Goal: Task Accomplishment & Management: Use online tool/utility

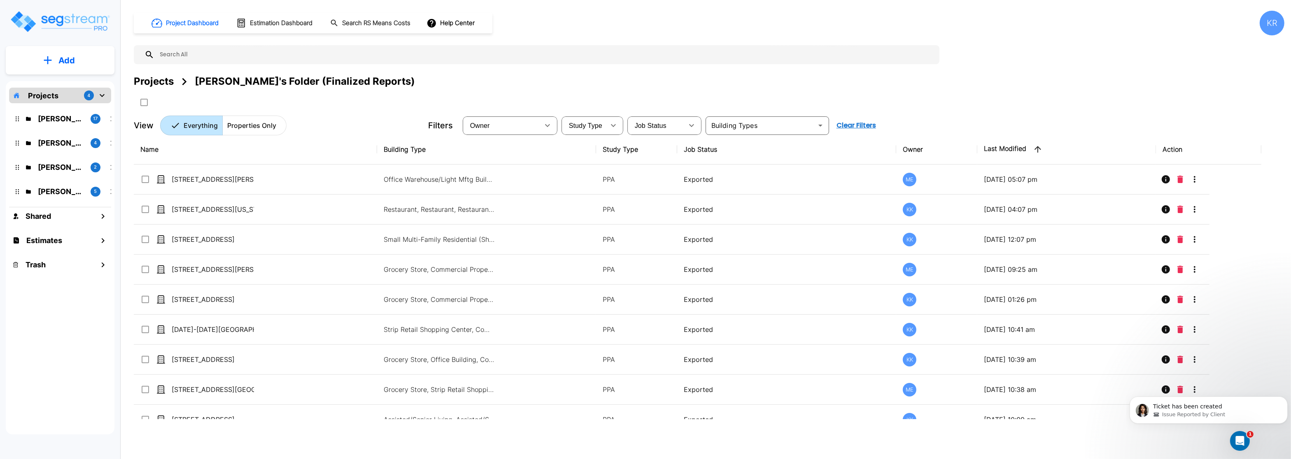
click at [65, 16] on img "mailbox folders" at bounding box center [59, 21] width 101 height 23
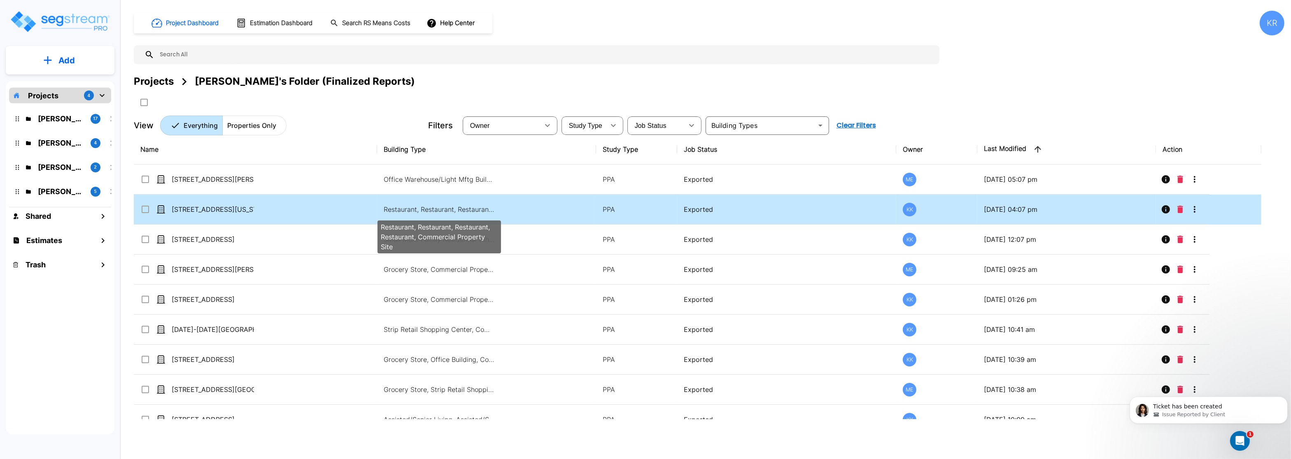
click at [409, 206] on p "Restaurant, Restaurant, Restaurant, Restaurant, Commercial Property Site" at bounding box center [439, 210] width 111 height 10
click at [442, 209] on p "Restaurant, Restaurant, Restaurant, Restaurant, Commercial Property Site" at bounding box center [439, 210] width 111 height 10
checkbox input "false"
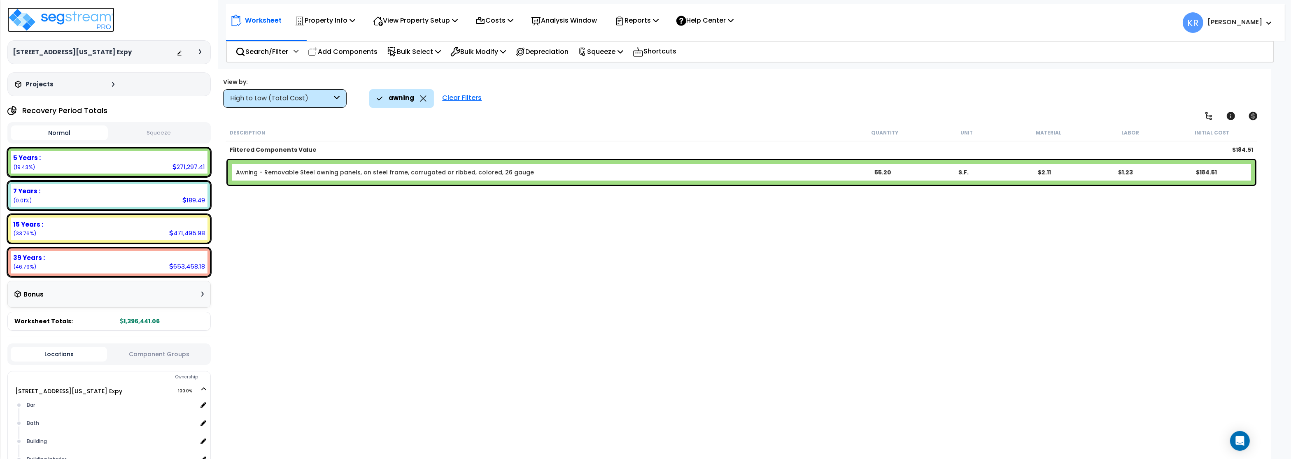
click at [67, 20] on img at bounding box center [60, 19] width 107 height 25
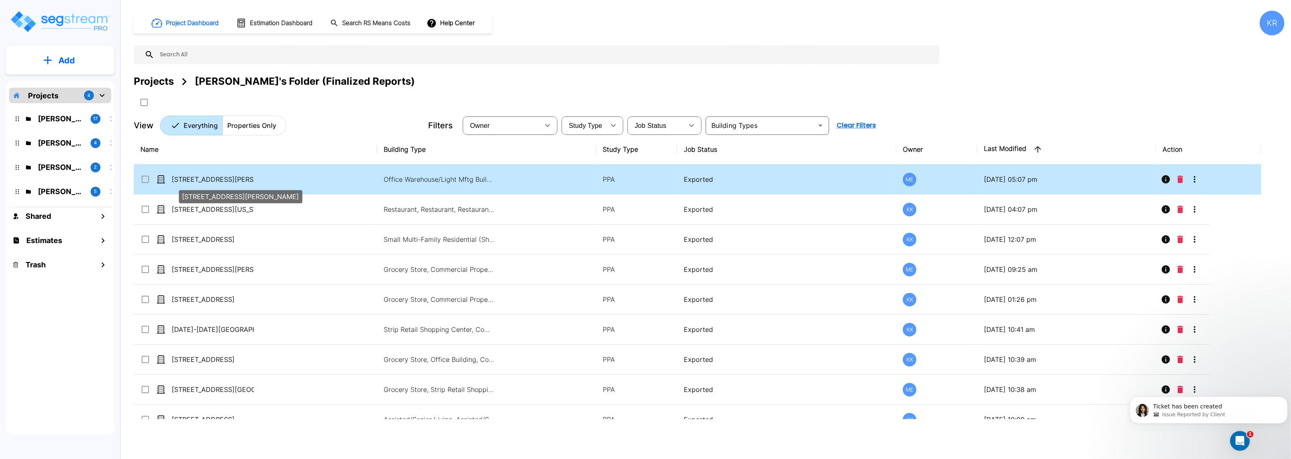
click at [208, 177] on p "[STREET_ADDRESS][PERSON_NAME]" at bounding box center [213, 179] width 82 height 10
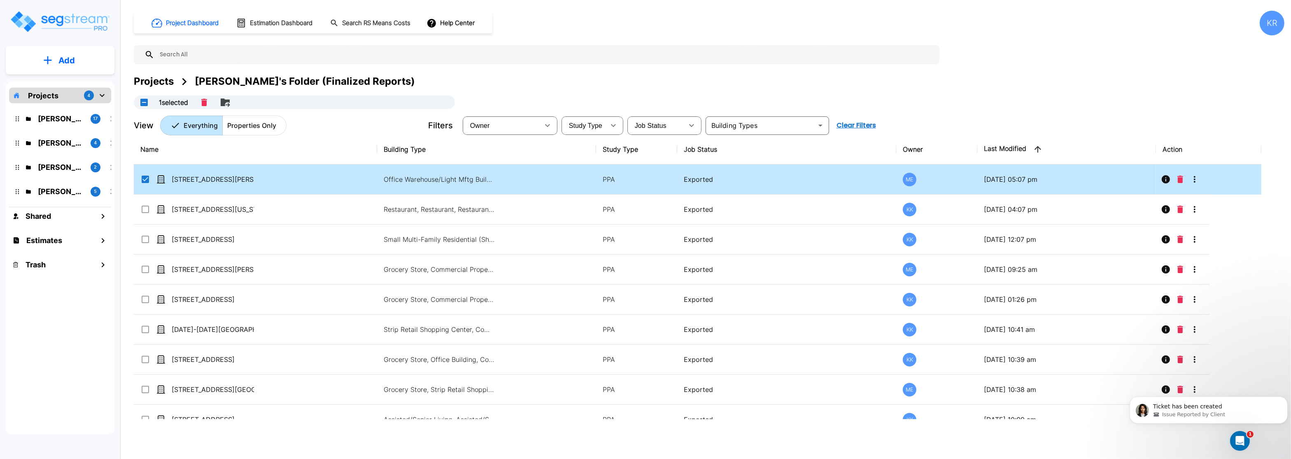
click at [280, 176] on td "[STREET_ADDRESS][PERSON_NAME]" at bounding box center [255, 180] width 243 height 30
checkbox input "false"
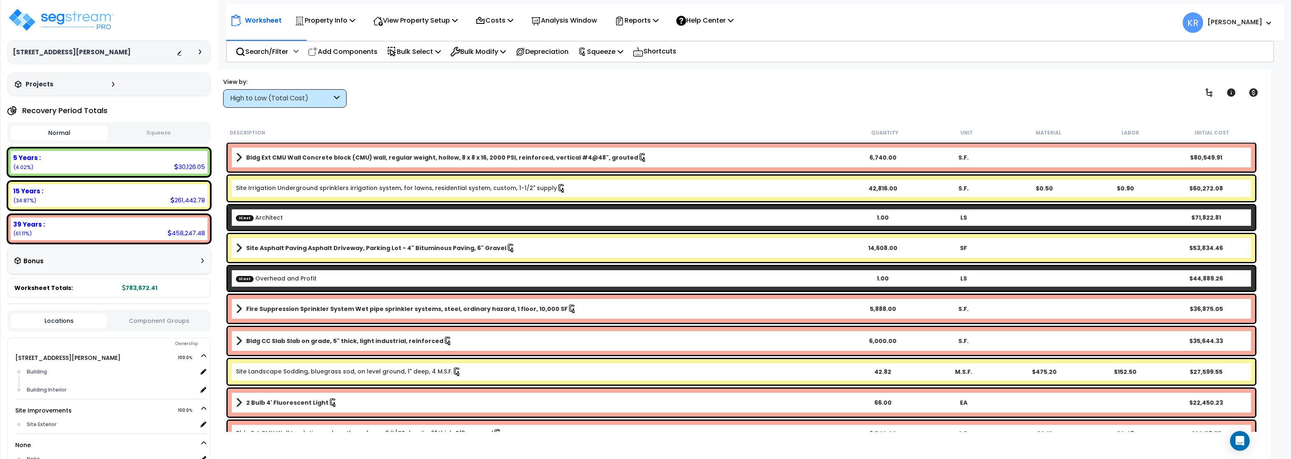
click at [278, 98] on div "High to Low (Total Cost)" at bounding box center [281, 98] width 102 height 9
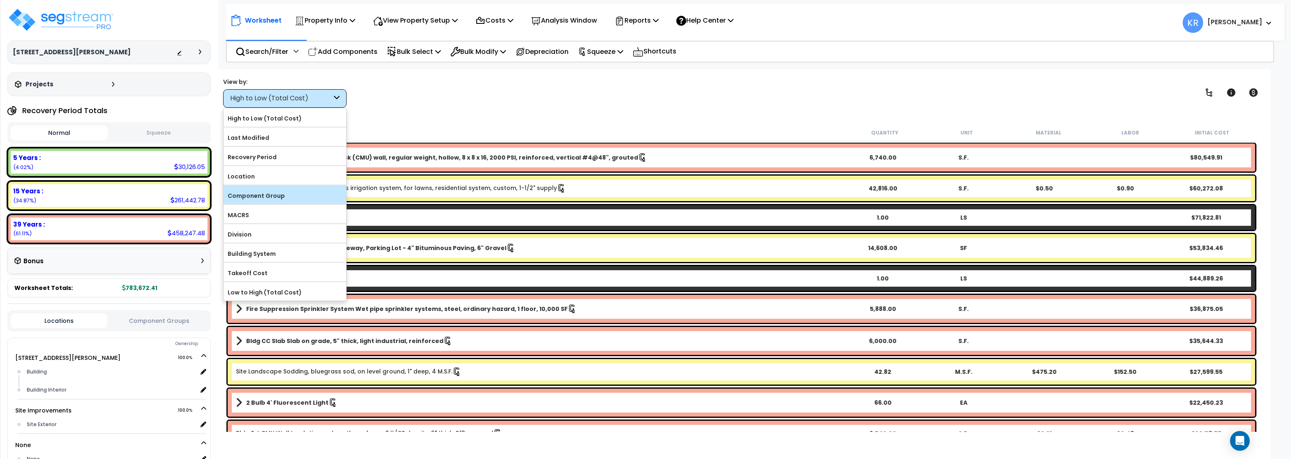
click at [264, 199] on label "Component Group" at bounding box center [284, 196] width 123 height 12
click at [0, 0] on input "Component Group" at bounding box center [0, 0] width 0 height 0
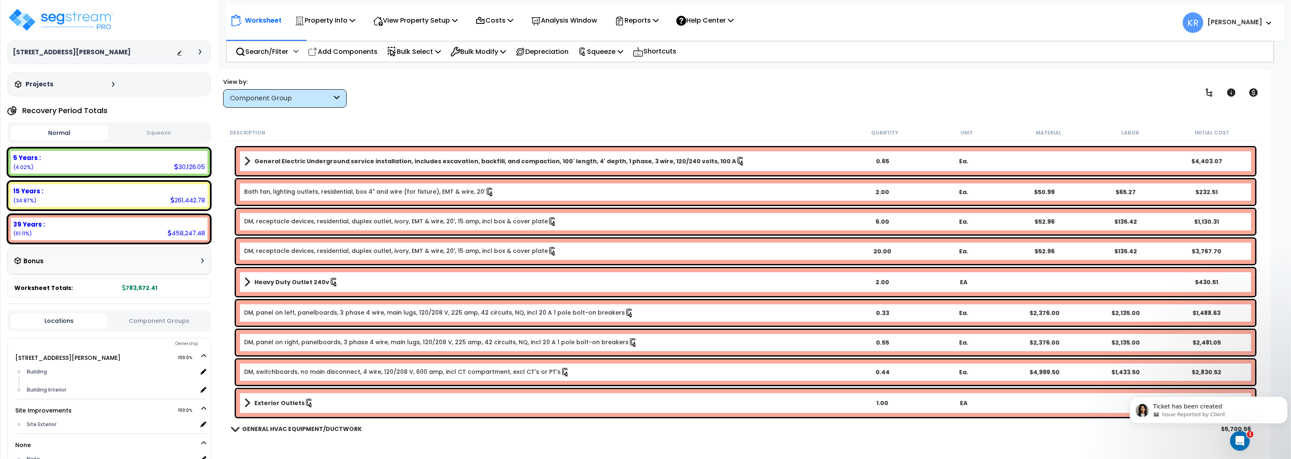
scroll to position [395, 0]
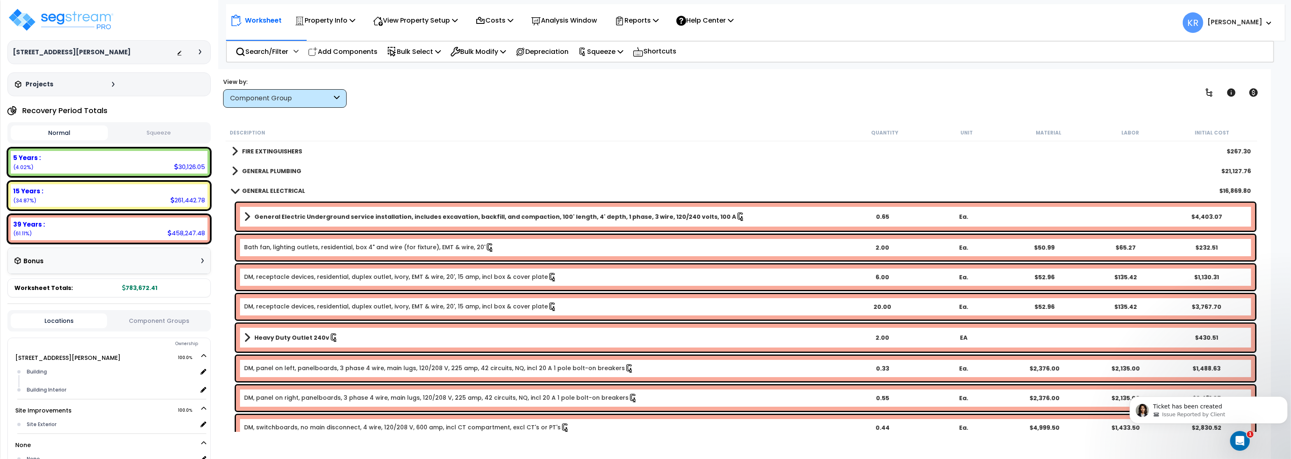
click at [265, 189] on b "GENERAL ELECTRICAL" at bounding box center [273, 191] width 63 height 8
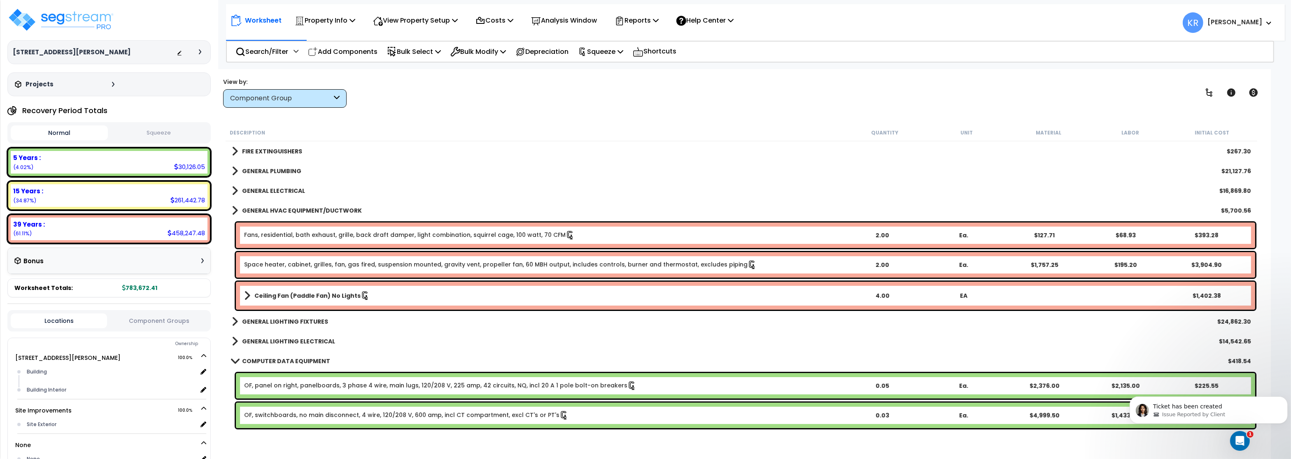
click at [258, 209] on b "GENERAL HVAC EQUIPMENT/DUCTWORK" at bounding box center [302, 211] width 120 height 8
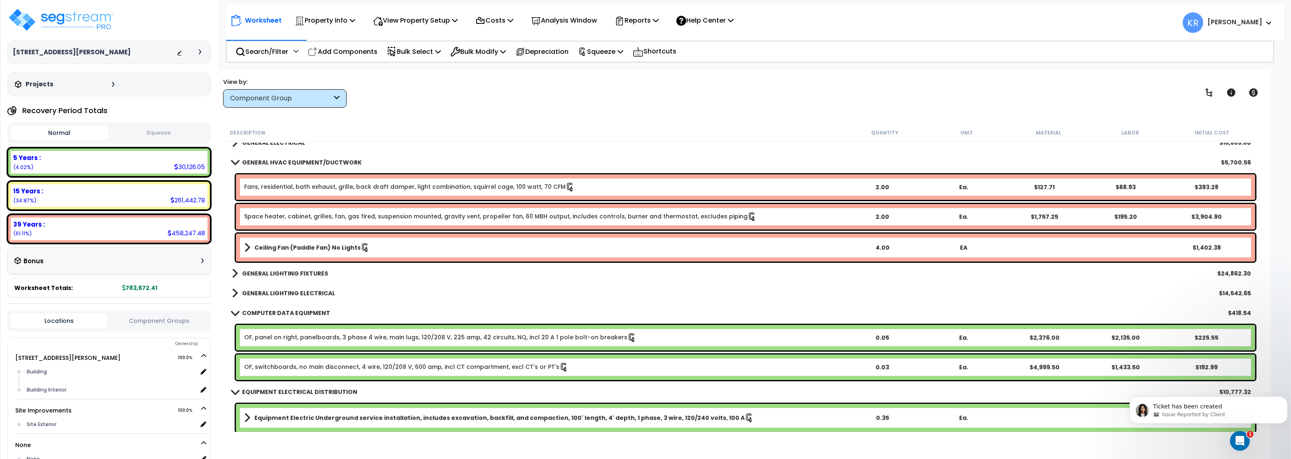
scroll to position [494, 0]
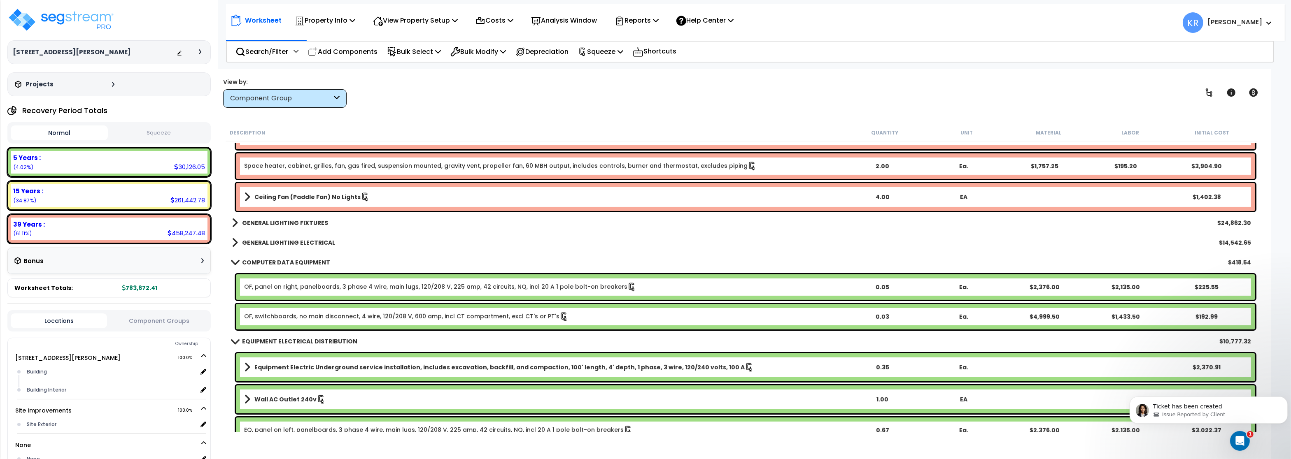
click at [249, 258] on link "COMPUTER DATA EQUIPMENT" at bounding box center [281, 263] width 98 height 12
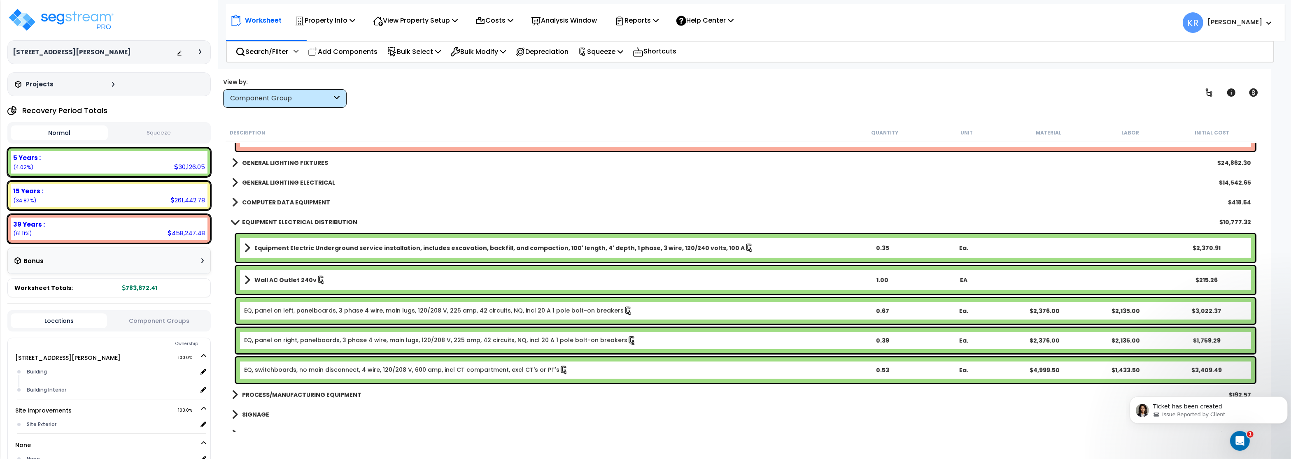
scroll to position [593, 0]
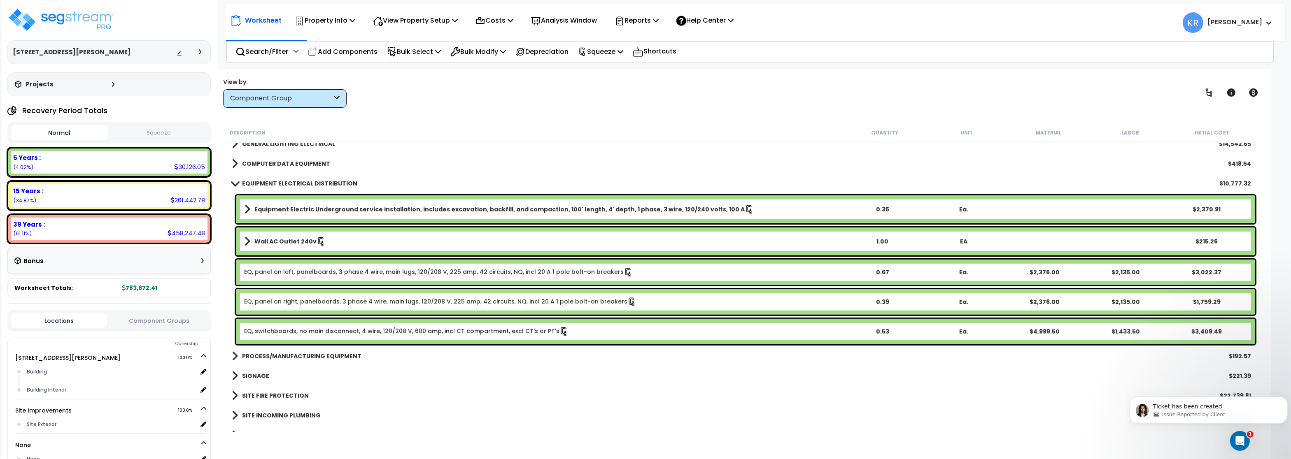
click at [271, 180] on b "EQUIPMENT ELECTRICAL DISTRIBUTION" at bounding box center [299, 183] width 115 height 8
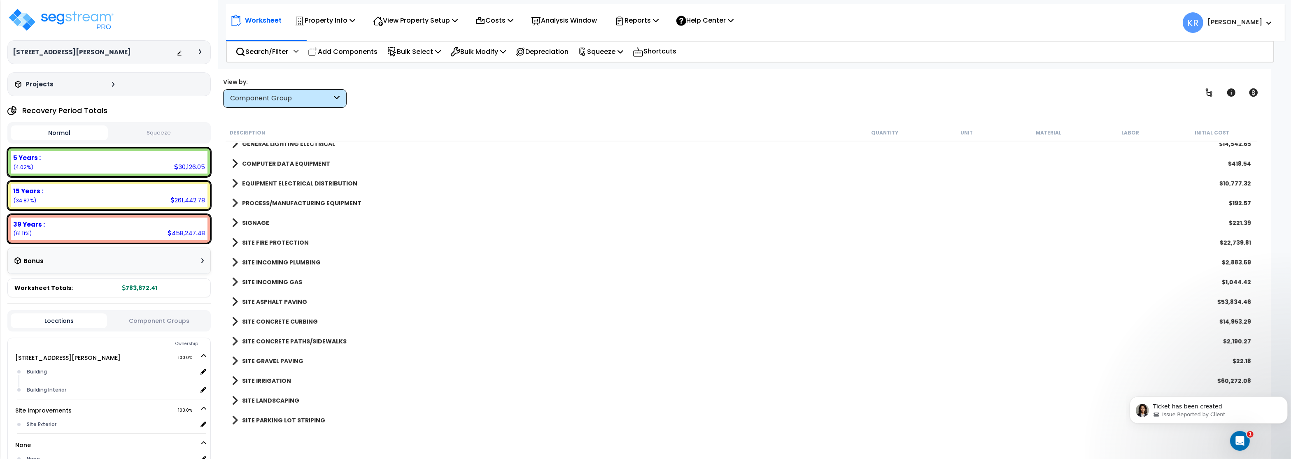
scroll to position [691, 0]
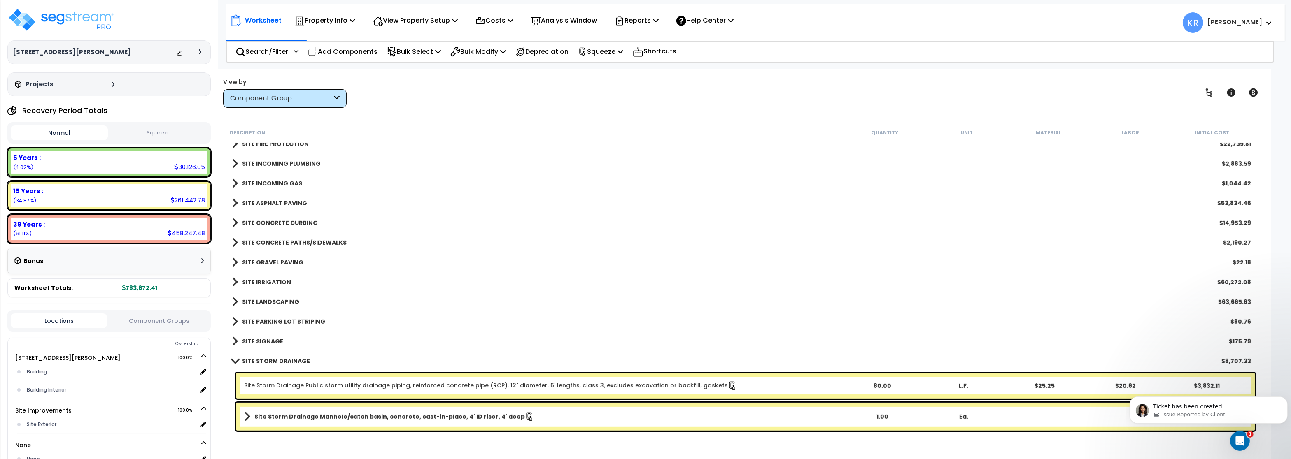
click at [265, 278] on b "SITE IRRIGATION" at bounding box center [266, 282] width 49 height 8
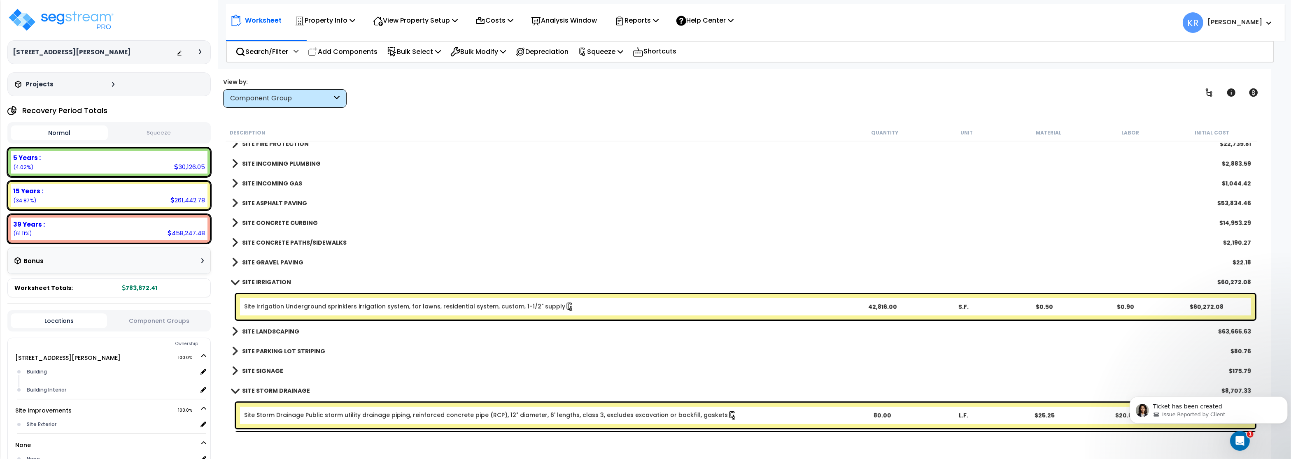
click at [439, 313] on div "Site Irrigation Underground sprinklers irrigation system, for lawns, residentia…" at bounding box center [745, 307] width 1019 height 26
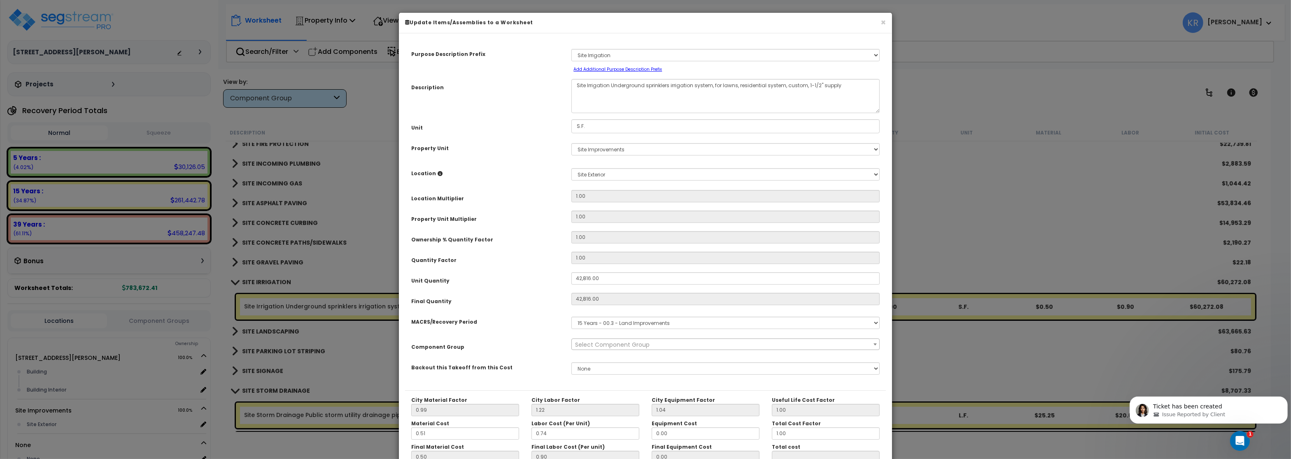
select select "57193"
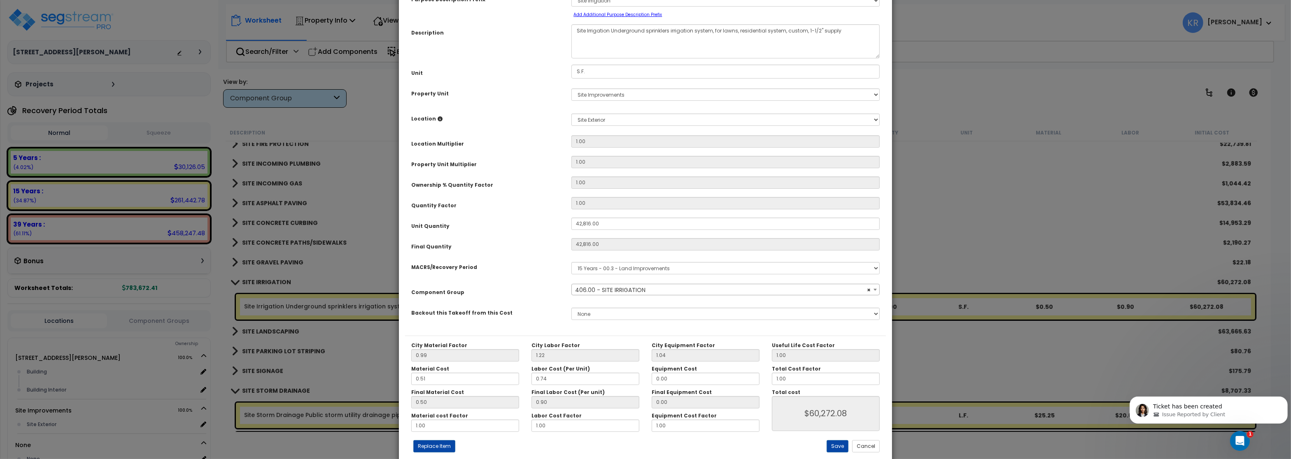
scroll to position [73, 0]
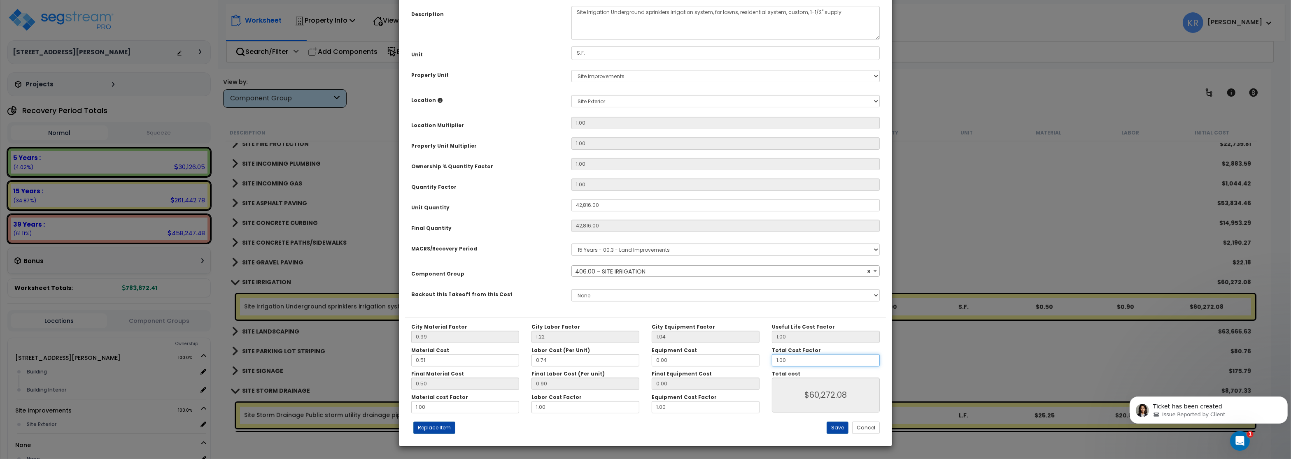
drag, startPoint x: 796, startPoint y: 361, endPoint x: 616, endPoint y: 346, distance: 180.8
click at [772, 354] on input "1.00" at bounding box center [826, 360] width 108 height 12
type input "$59,942.40"
type input "."
type input "$0.00"
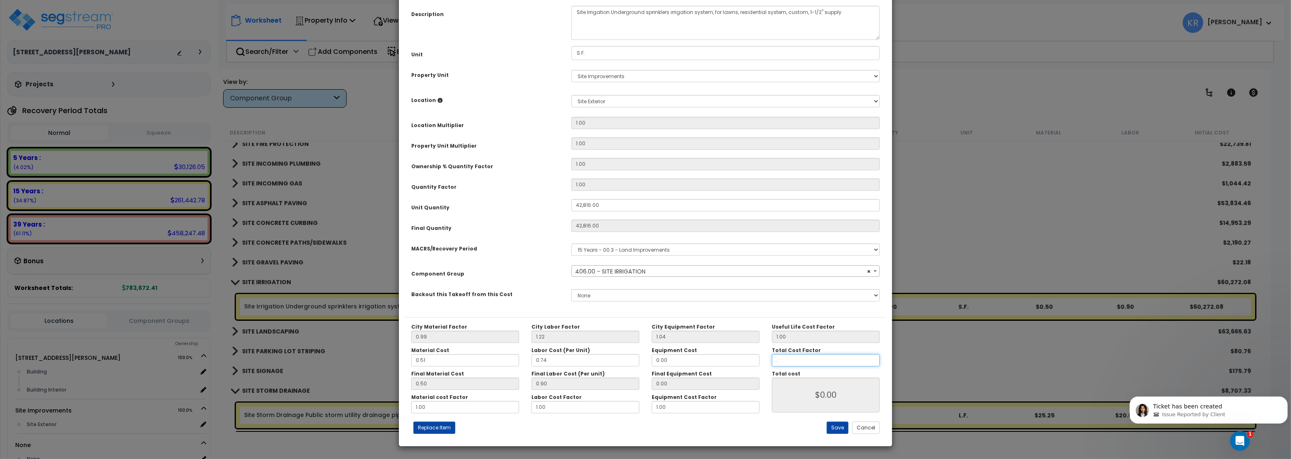
type input ".5"
type input "$29,971.20"
type input ".5"
type input "$29,971.20"
click at [835, 428] on button "Save" at bounding box center [837, 428] width 22 height 12
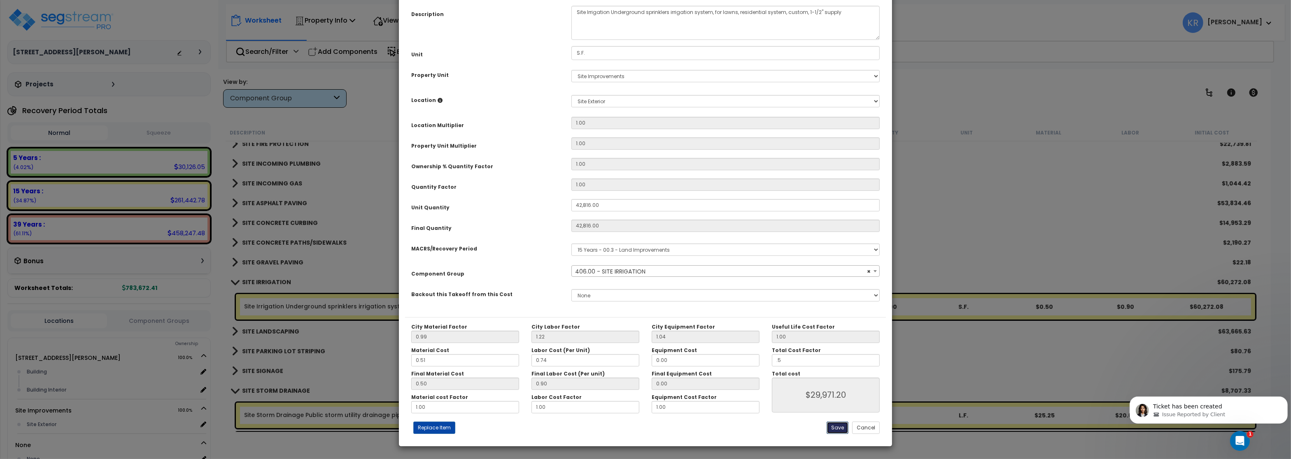
type input "42816.00"
type input "0.50"
type input "29971.20"
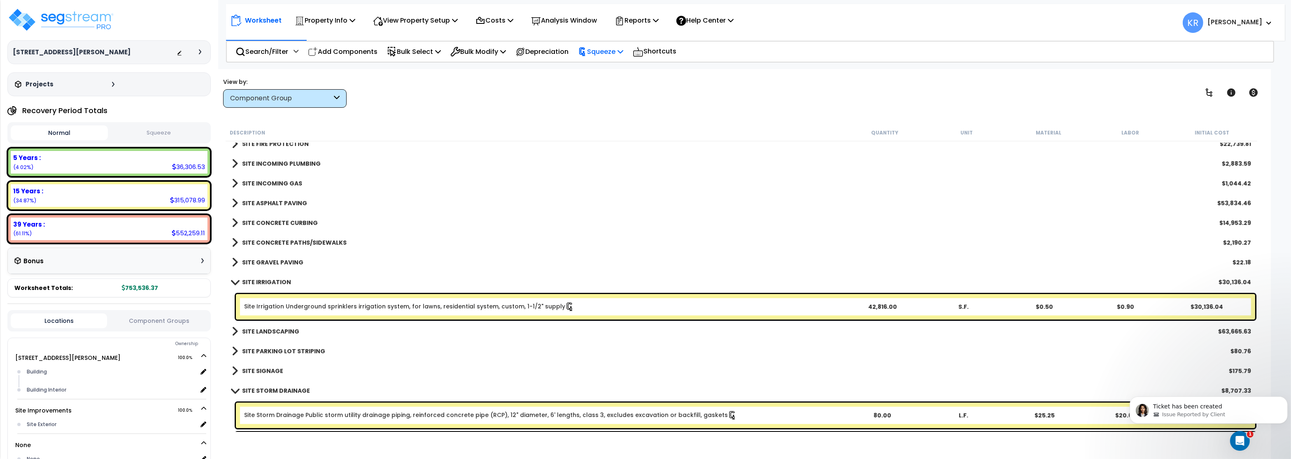
click at [609, 56] on p "Squeeze" at bounding box center [600, 51] width 45 height 11
click at [606, 85] on link "Reset Squeeze" at bounding box center [614, 89] width 81 height 16
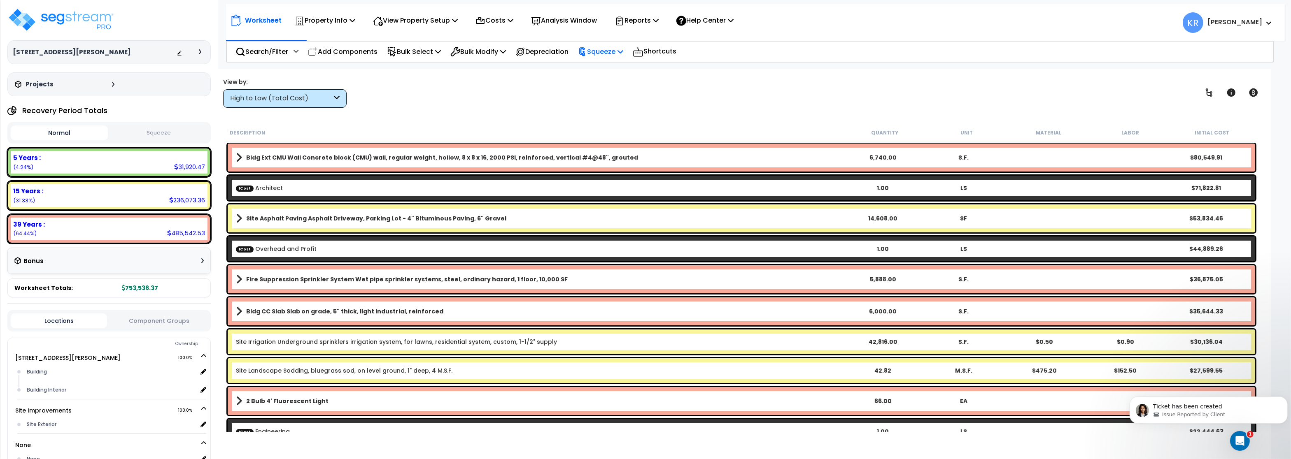
click at [609, 51] on p "Squeeze" at bounding box center [600, 51] width 45 height 11
click at [607, 71] on link "Squeeze" at bounding box center [614, 70] width 81 height 16
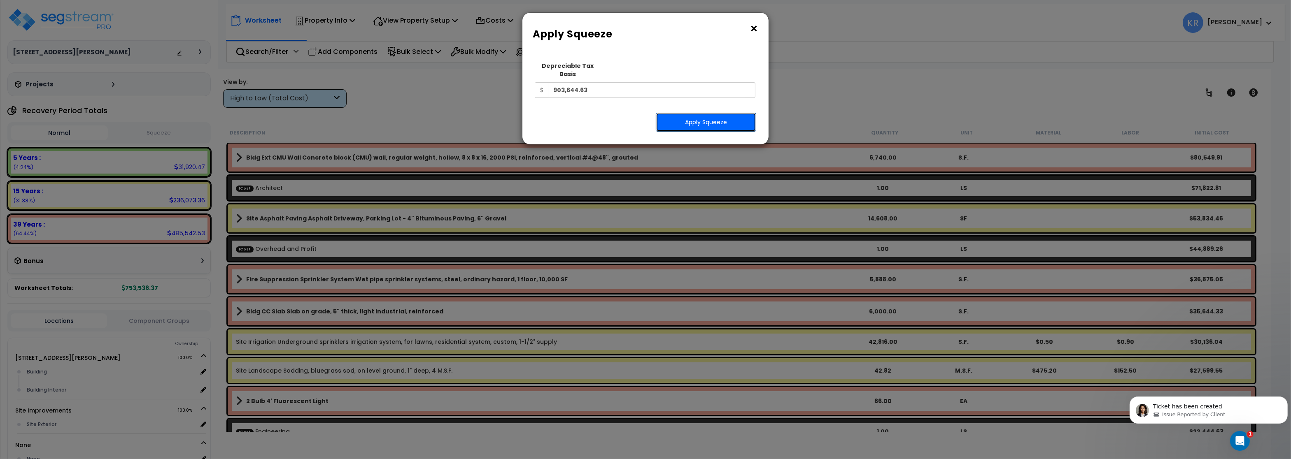
click at [689, 117] on button "Apply Squeeze" at bounding box center [706, 122] width 100 height 19
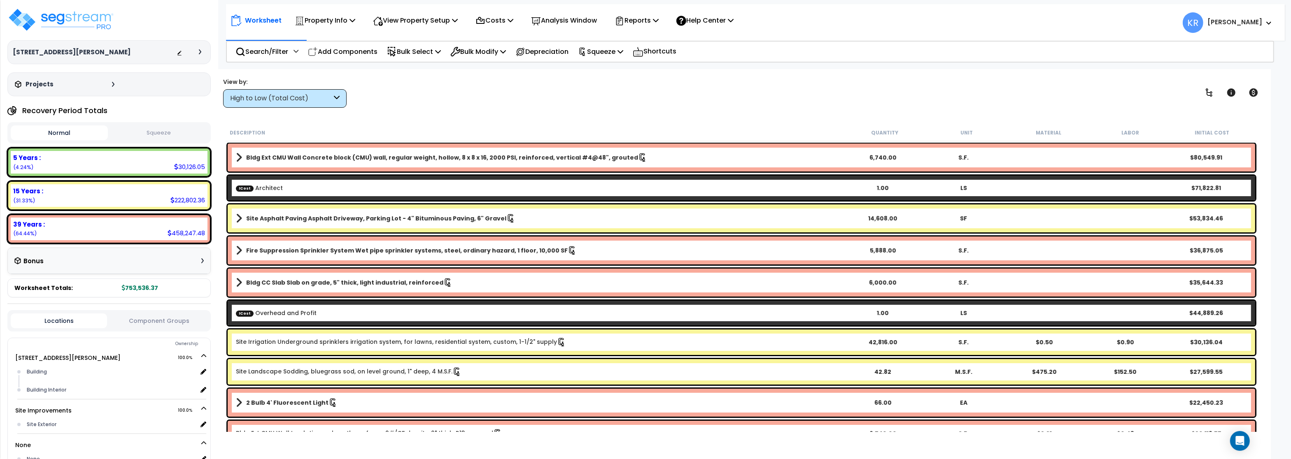
click at [163, 134] on button "Squeeze" at bounding box center [158, 133] width 97 height 14
click at [305, 97] on div "High to Low (Total Cost)" at bounding box center [281, 98] width 102 height 9
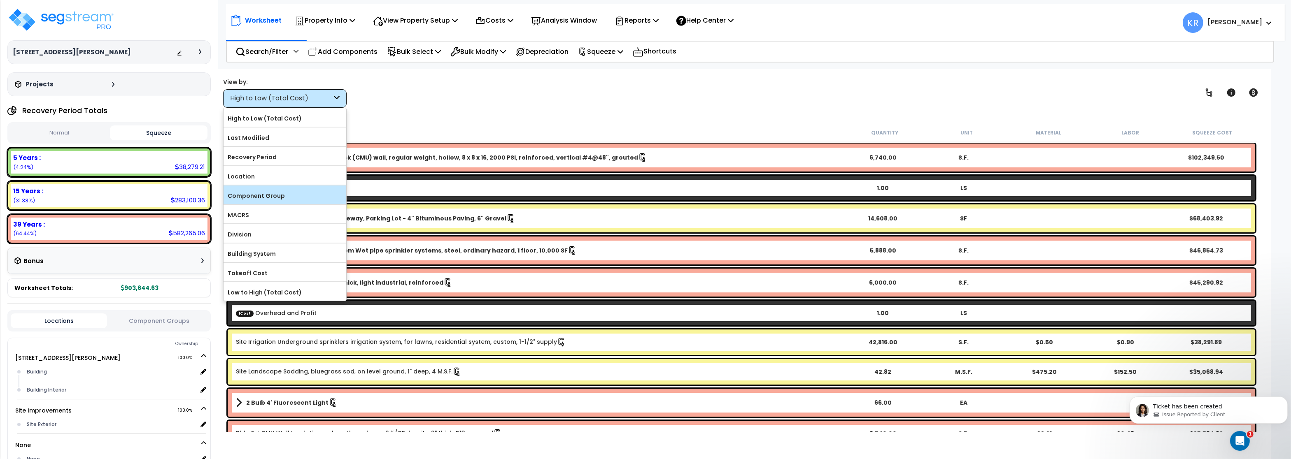
click at [281, 195] on label "Component Group" at bounding box center [284, 196] width 123 height 12
click at [0, 0] on input "Component Group" at bounding box center [0, 0] width 0 height 0
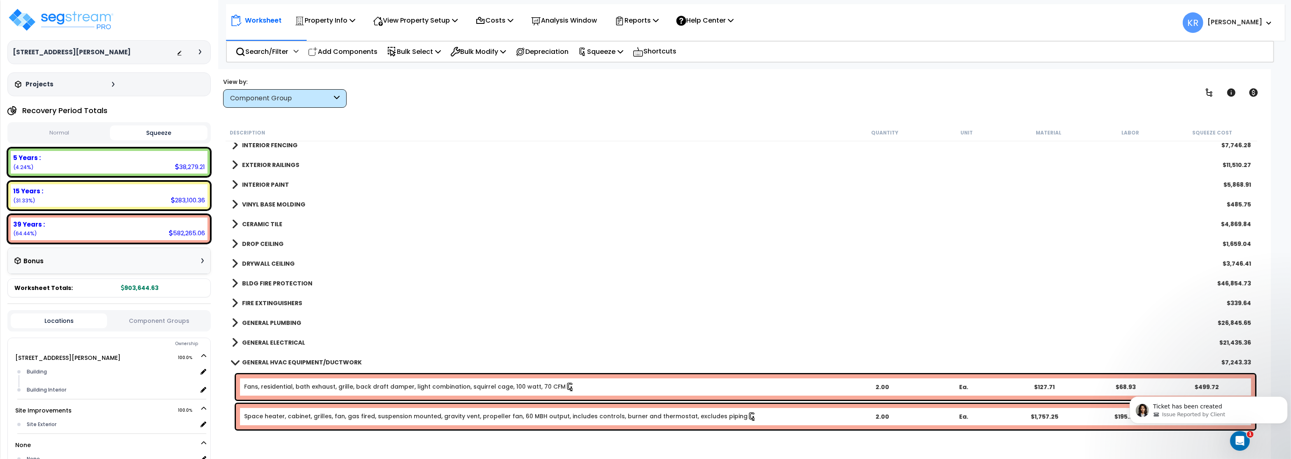
scroll to position [247, 0]
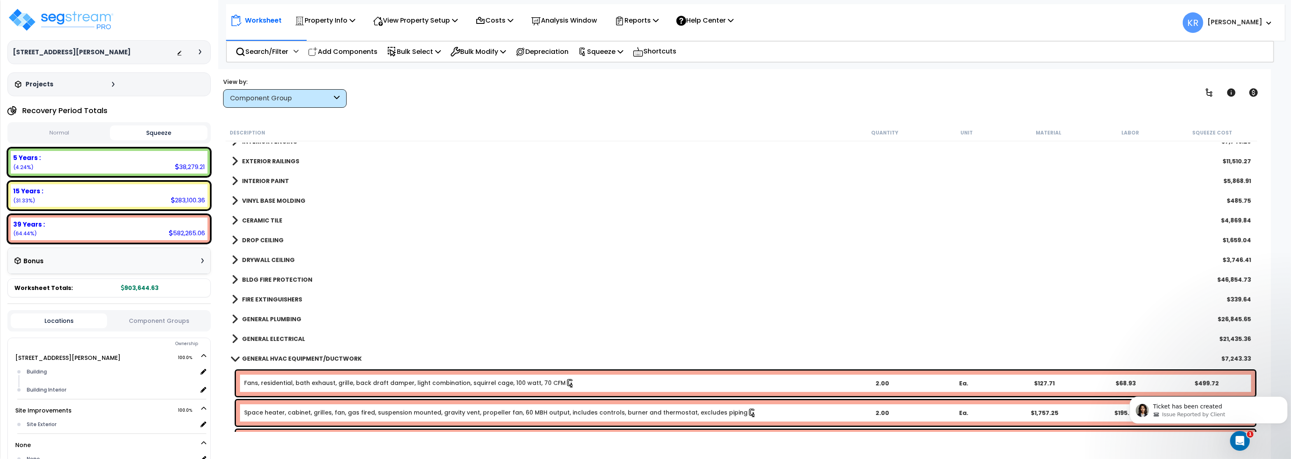
click at [286, 360] on b "GENERAL HVAC EQUIPMENT/DUCTWORK" at bounding box center [302, 359] width 120 height 8
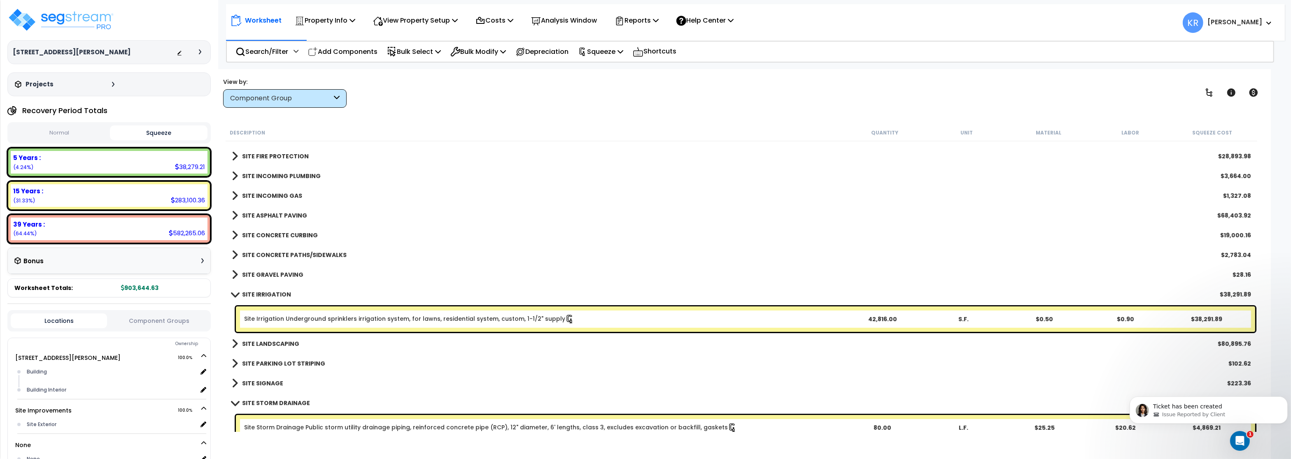
scroll to position [593, 0]
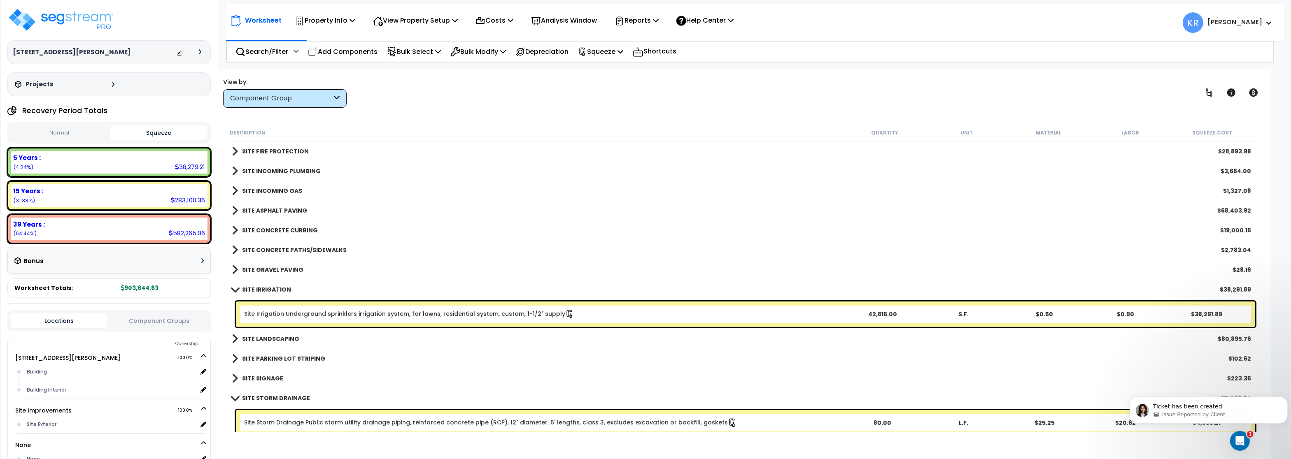
click at [263, 333] on div "SITE LANDSCAPING $80,895.76" at bounding box center [741, 339] width 1027 height 20
click at [263, 337] on b "SITE LANDSCAPING" at bounding box center [270, 339] width 57 height 8
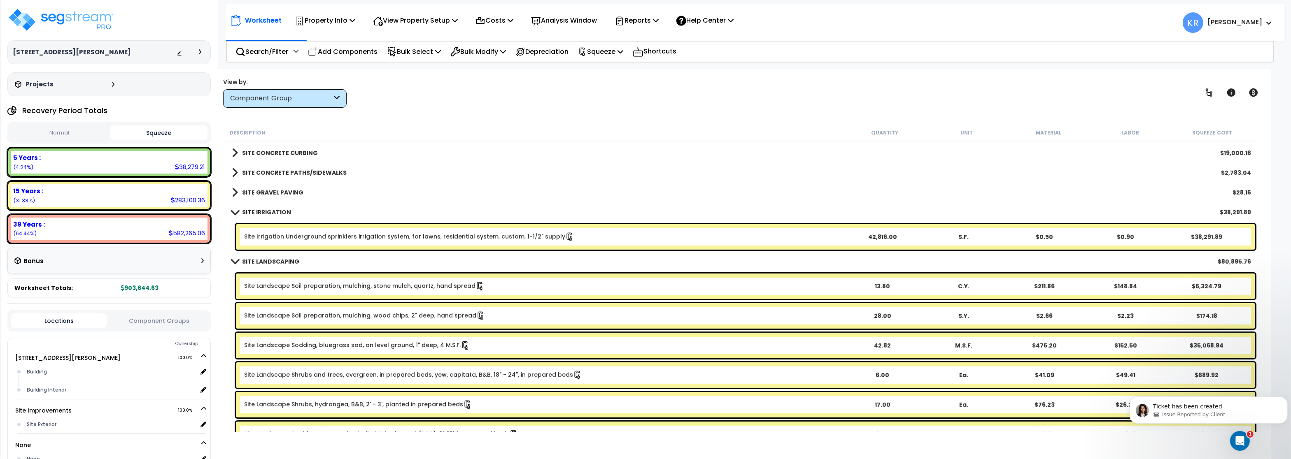
scroll to position [691, 0]
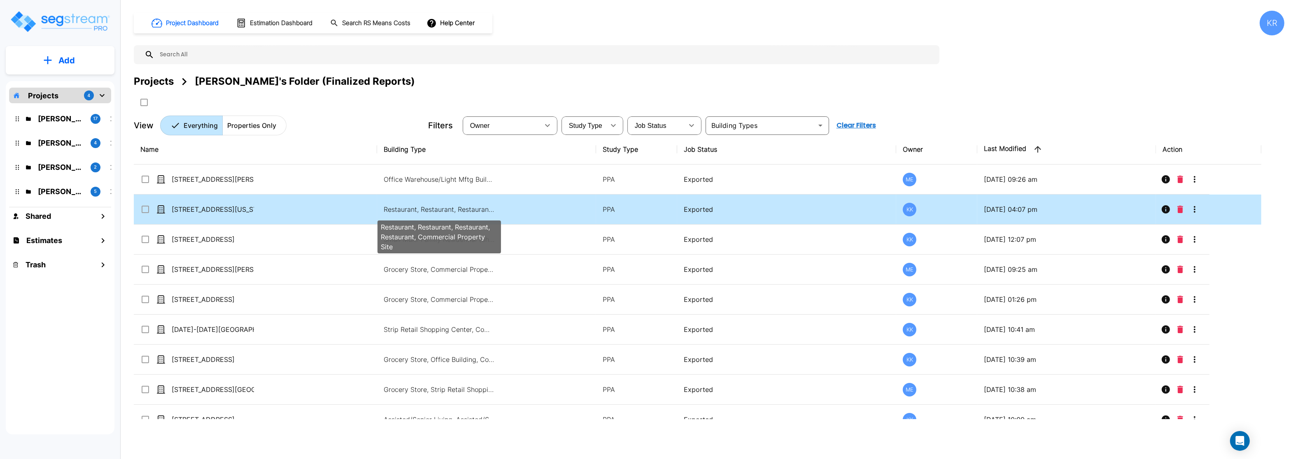
click at [399, 209] on p "Restaurant, Restaurant, Restaurant, Restaurant, Commercial Property Site" at bounding box center [439, 210] width 111 height 10
checkbox input "true"
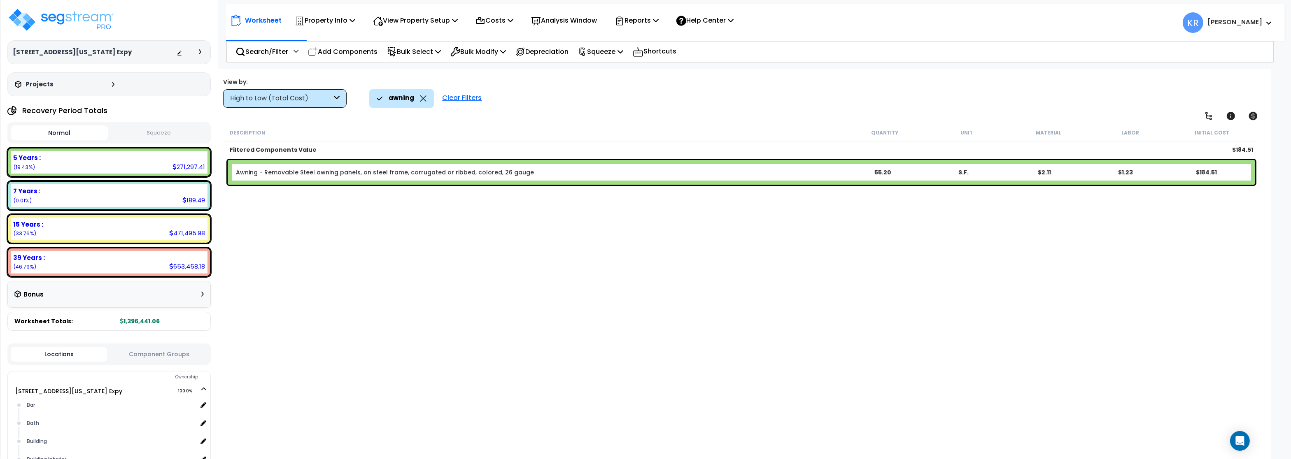
click at [301, 102] on div "High to Low (Total Cost)" at bounding box center [281, 98] width 102 height 9
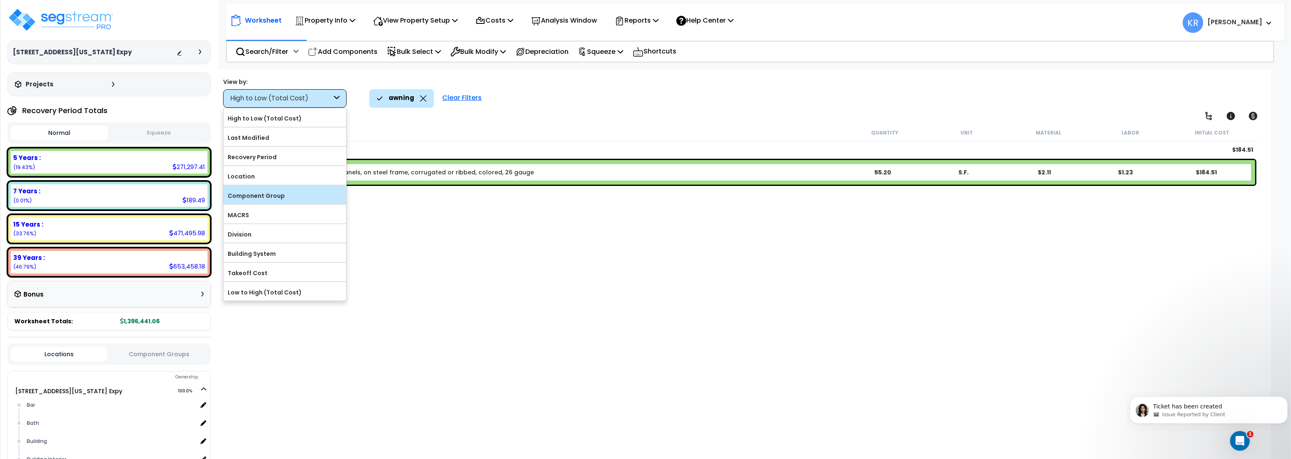
click at [269, 202] on label "Component Group" at bounding box center [284, 196] width 123 height 12
click at [0, 0] on input "Component Group" at bounding box center [0, 0] width 0 height 0
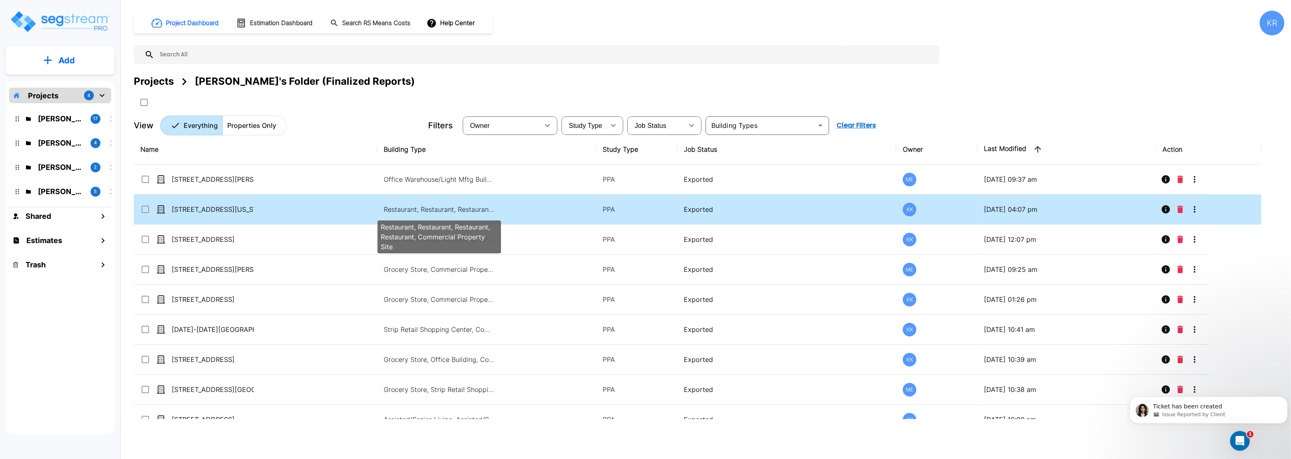
click at [416, 209] on p "Restaurant, Restaurant, Restaurant, Restaurant, Commercial Property Site" at bounding box center [439, 210] width 111 height 10
checkbox input "true"
